Goal: Information Seeking & Learning: Learn about a topic

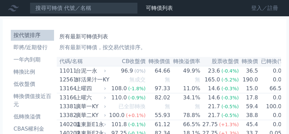
click at [259, 9] on link "登入／註冊" at bounding box center [265, 8] width 38 height 11
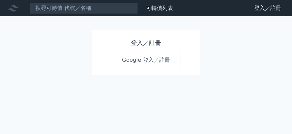
click at [132, 60] on link "Google 登入／註冊" at bounding box center [146, 60] width 70 height 14
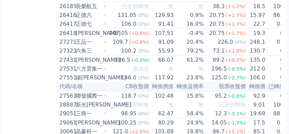
scroll to position [792, 0]
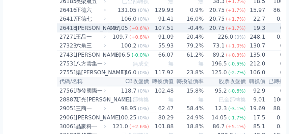
click at [85, 32] on div "[PERSON_NAME]" at bounding box center [90, 28] width 29 height 8
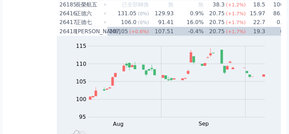
scroll to position [794, 0]
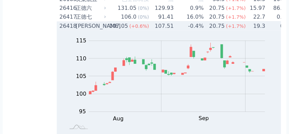
click at [187, 31] on td "-0.4%" at bounding box center [189, 26] width 30 height 9
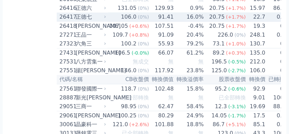
click at [85, 21] on div "正德七" at bounding box center [90, 17] width 29 height 8
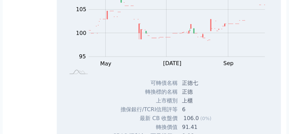
scroll to position [818, 0]
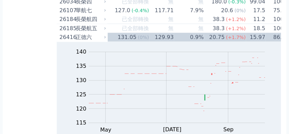
scroll to position [759, 0]
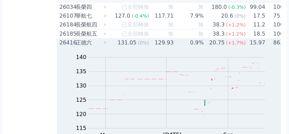
click at [229, 45] on span "(+1.7%)" at bounding box center [236, 42] width 20 height 5
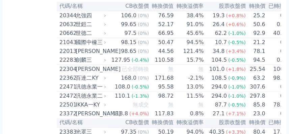
scroll to position [0, 0]
